Goal: Information Seeking & Learning: Understand process/instructions

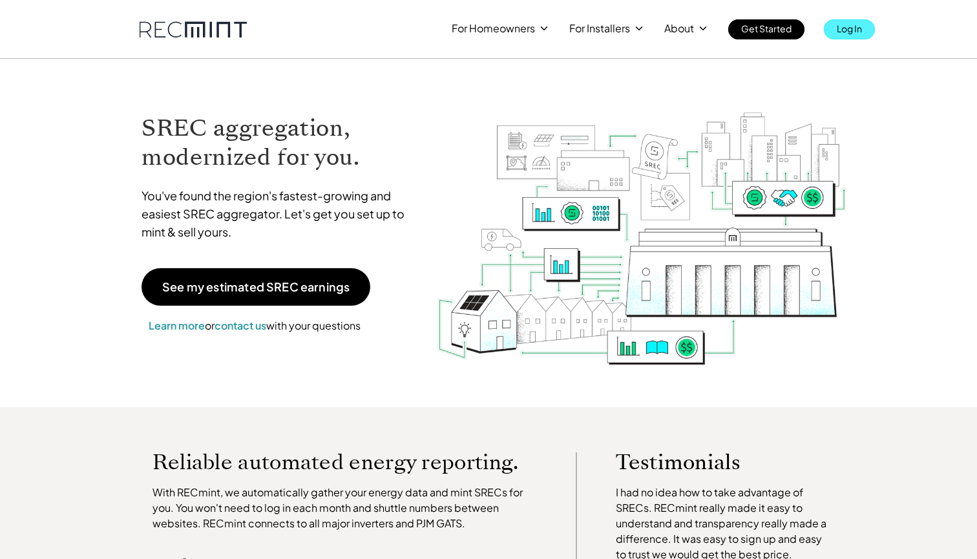
click at [847, 29] on p "Log In" at bounding box center [849, 28] width 25 height 18
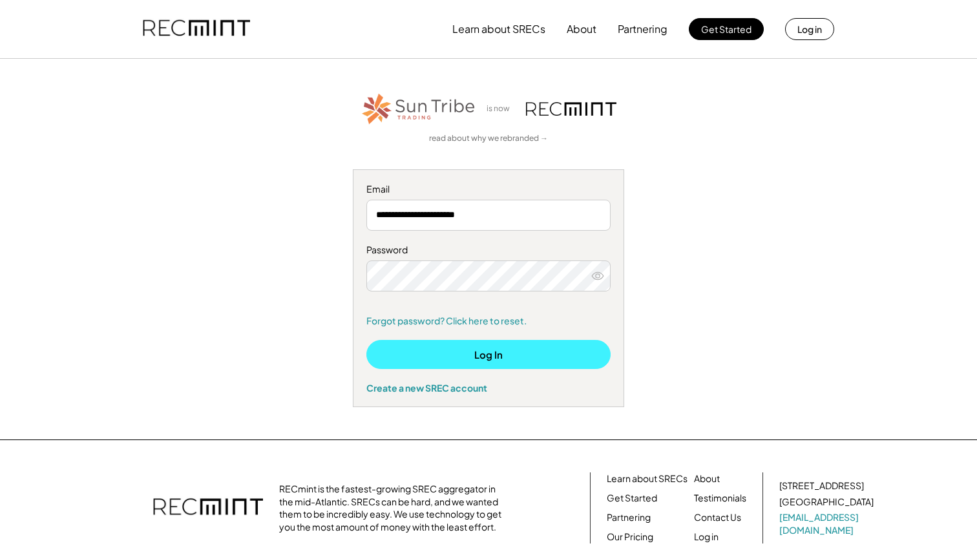
click at [501, 355] on button "Log In" at bounding box center [488, 354] width 244 height 29
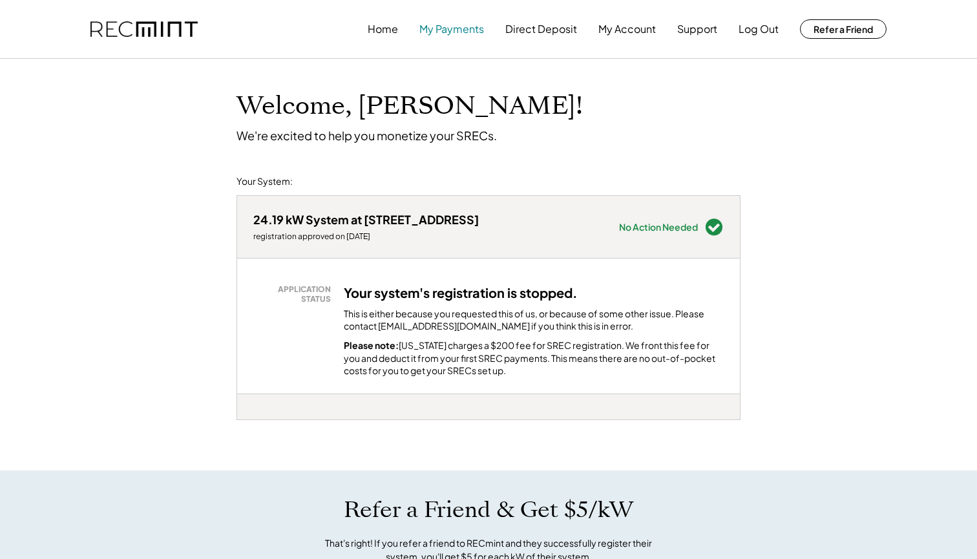
click at [475, 27] on button "My Payments" at bounding box center [451, 29] width 65 height 26
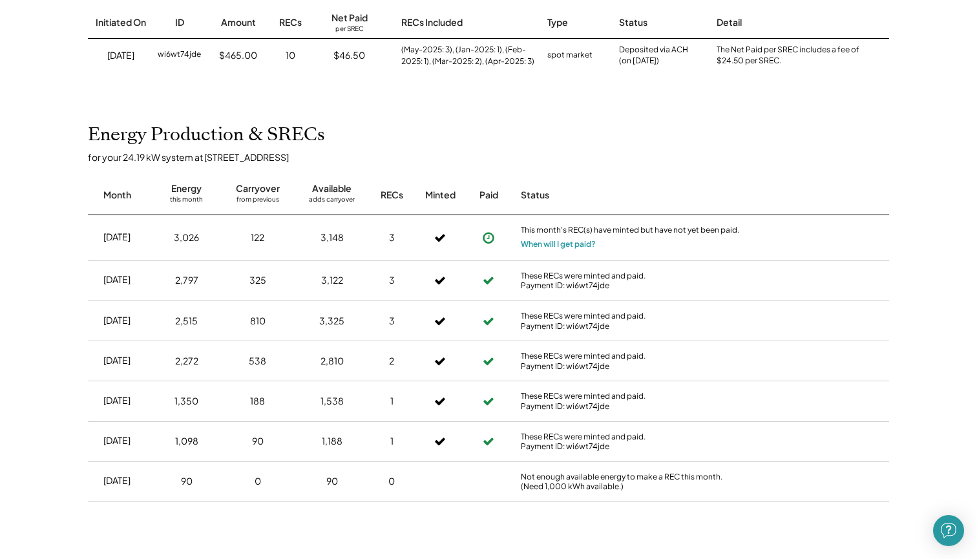
scroll to position [189, 0]
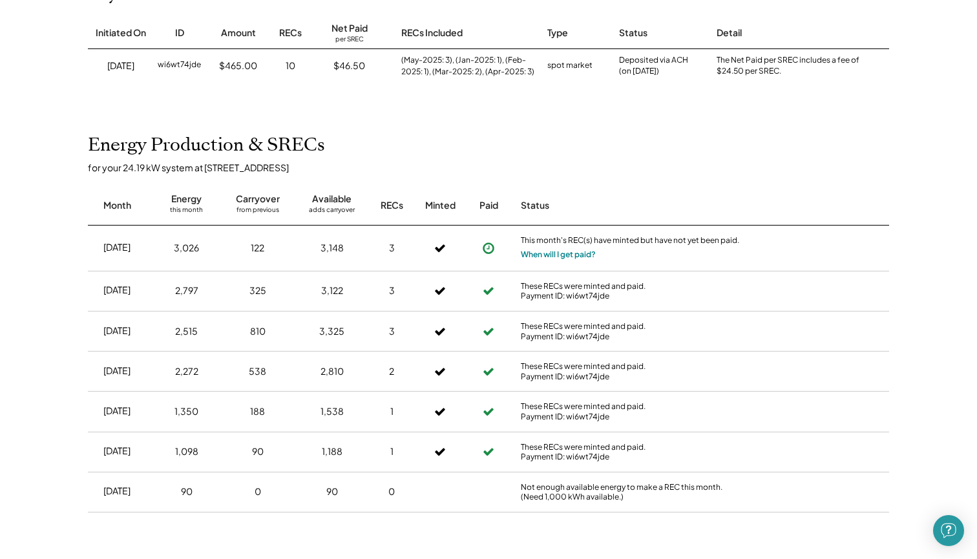
click at [539, 258] on button "When will I get paid?" at bounding box center [558, 254] width 75 height 13
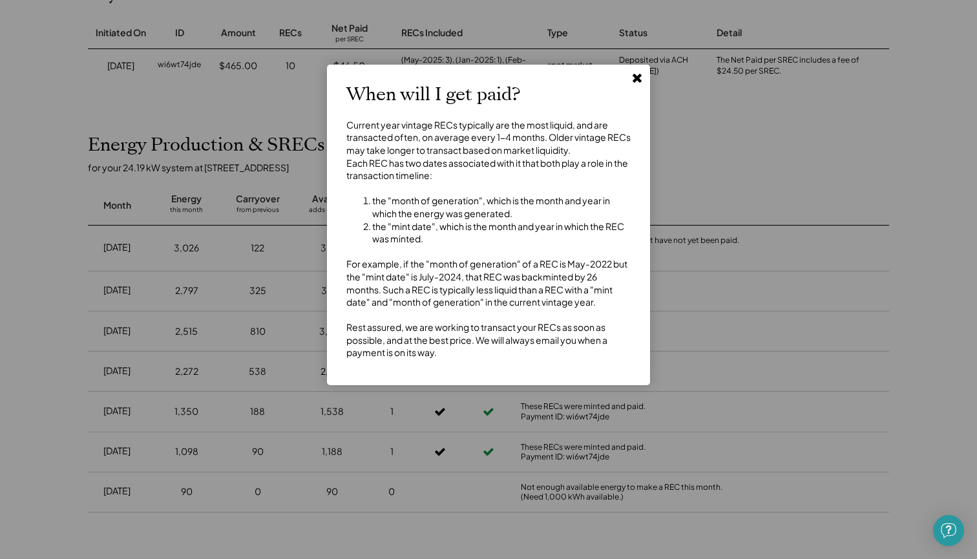
click at [637, 79] on use at bounding box center [636, 78] width 9 height 9
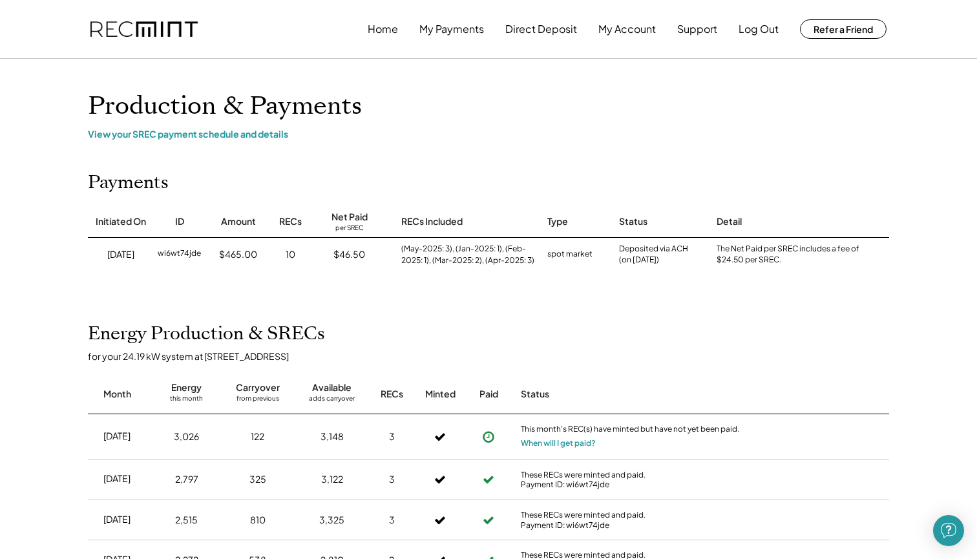
scroll to position [0, 0]
